Goal: Task Accomplishment & Management: Use online tool/utility

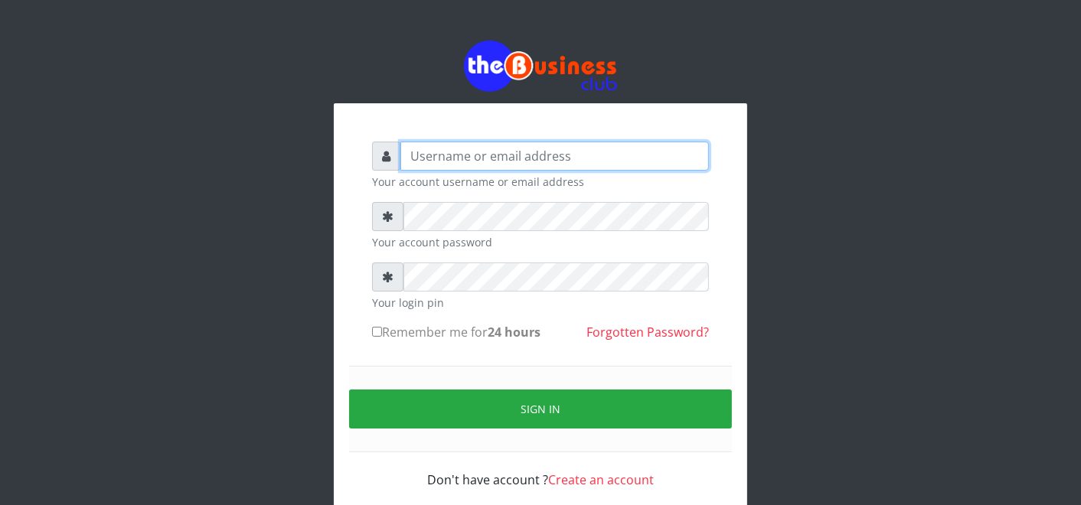
click at [568, 157] on input "text" at bounding box center [554, 156] width 308 height 29
type input "father"
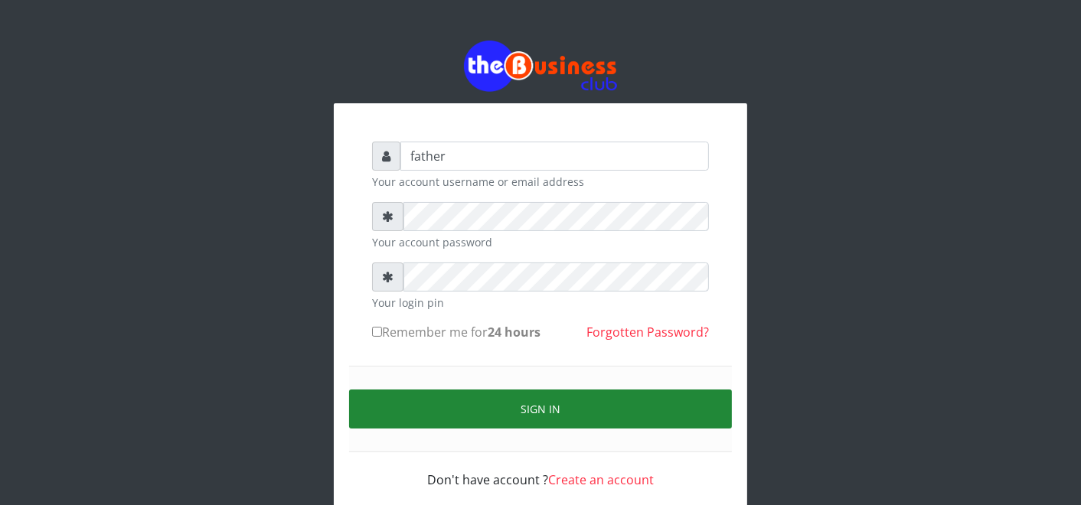
click at [524, 404] on button "Sign in" at bounding box center [540, 409] width 383 height 39
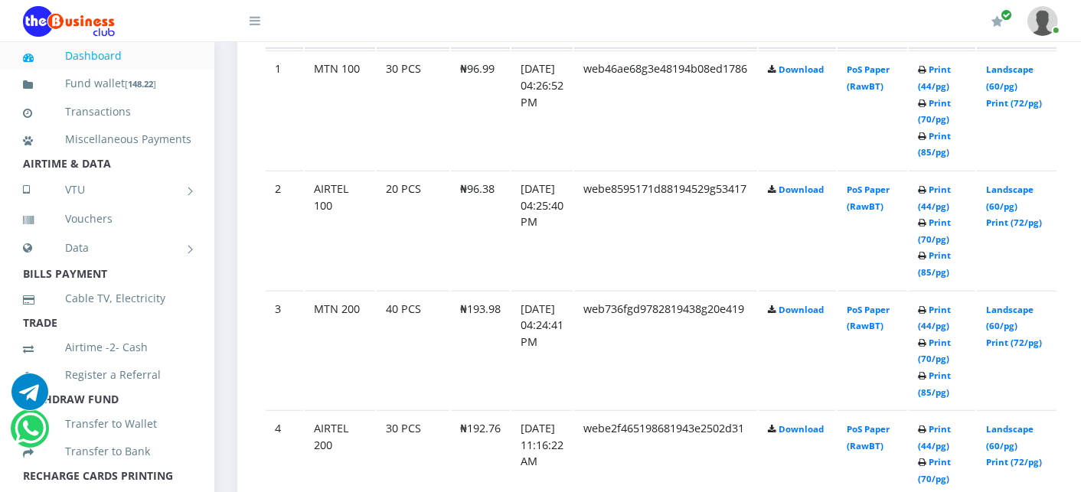
scroll to position [923, 0]
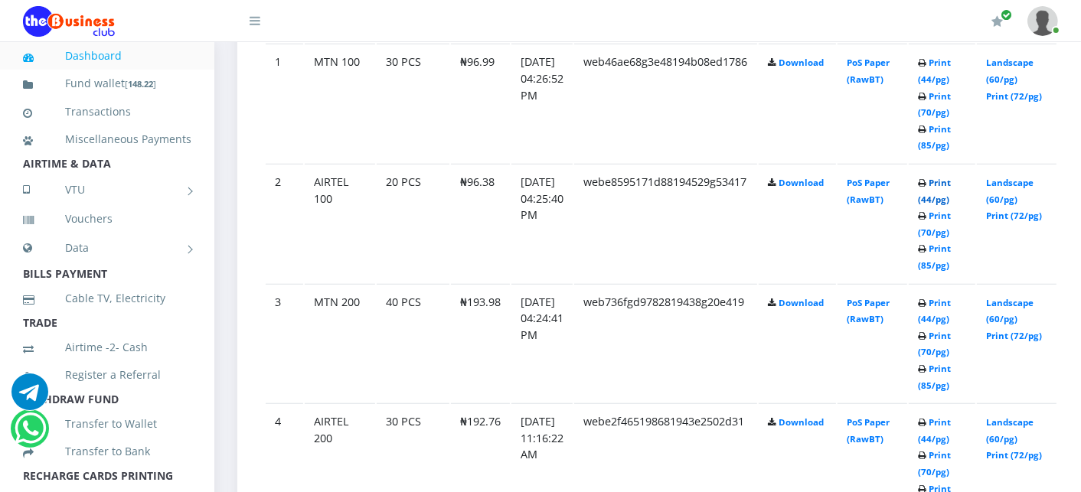
click at [951, 182] on link "Print (44/pg)" at bounding box center [934, 191] width 33 height 28
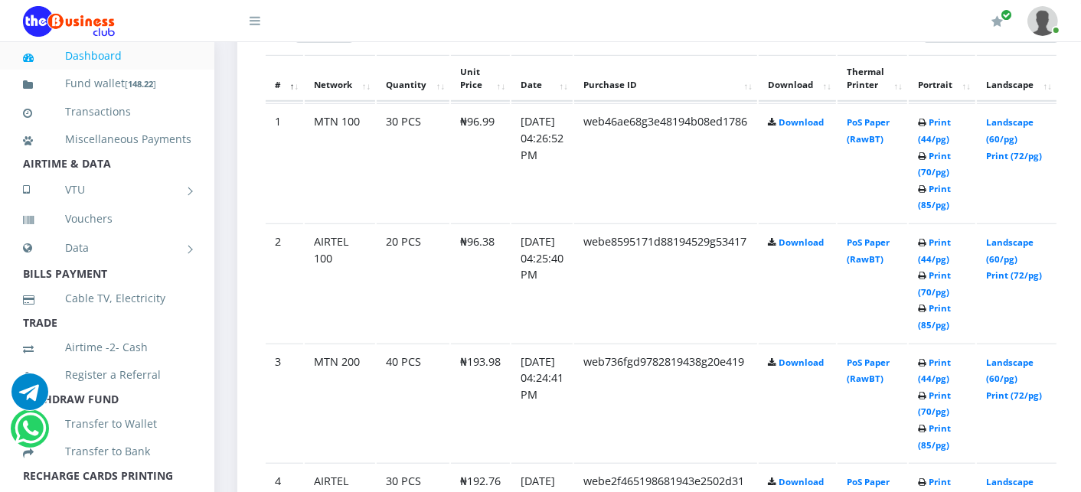
scroll to position [923, 0]
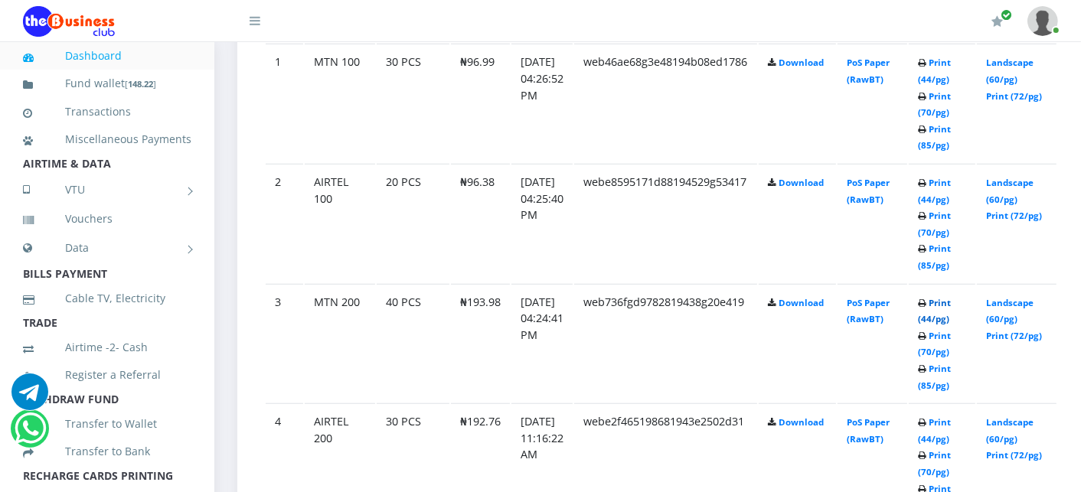
click at [951, 300] on link "Print (44/pg)" at bounding box center [934, 311] width 33 height 28
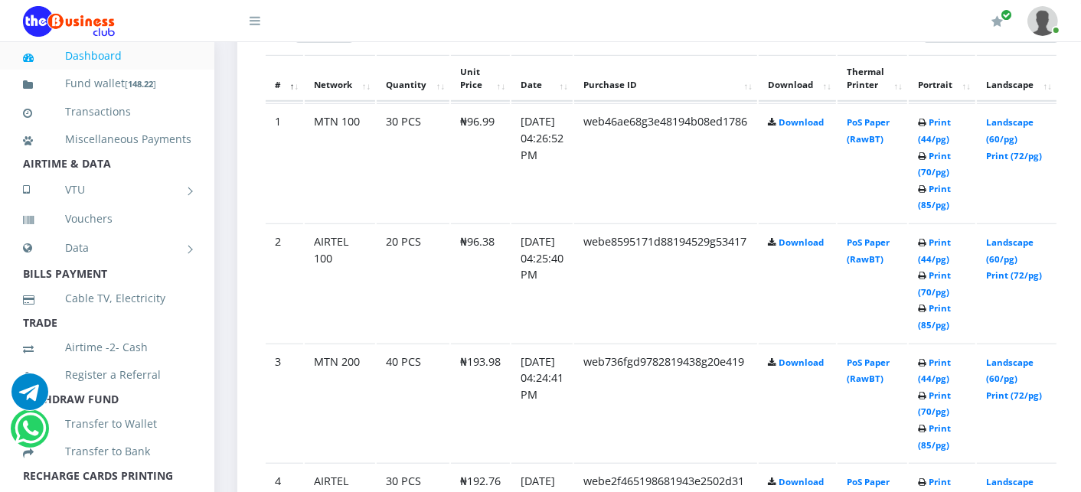
scroll to position [923, 0]
